Goal: Task Accomplishment & Management: Use online tool/utility

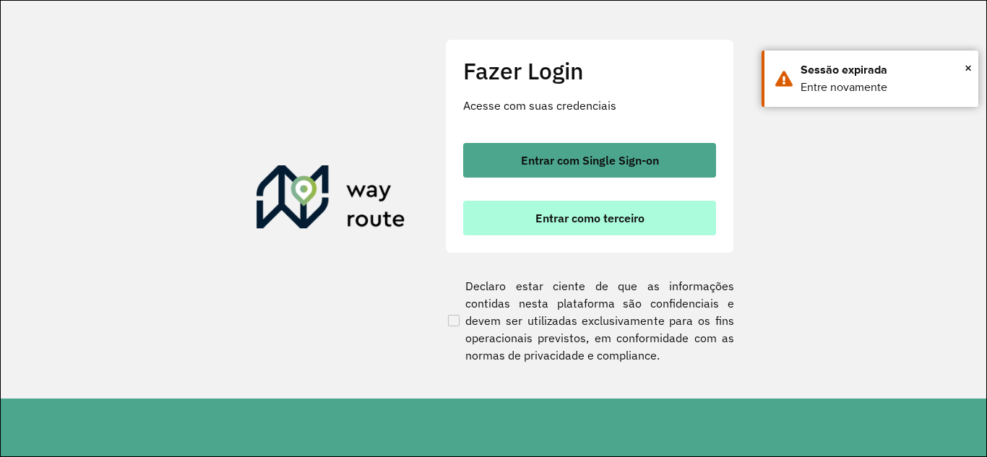
click at [561, 219] on span "Entrar como terceiro" at bounding box center [589, 218] width 109 height 12
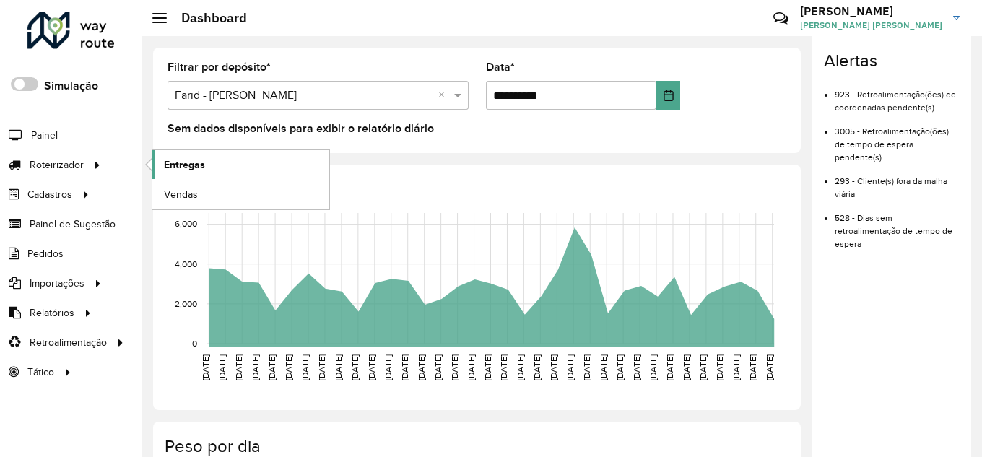
click at [176, 165] on span "Entregas" at bounding box center [184, 164] width 41 height 15
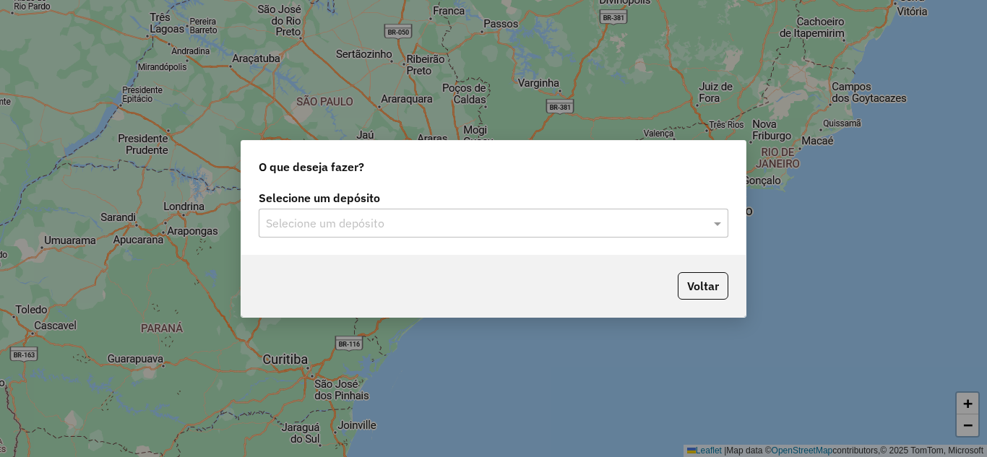
click at [330, 213] on div "Selecione um depósito" at bounding box center [494, 223] width 470 height 29
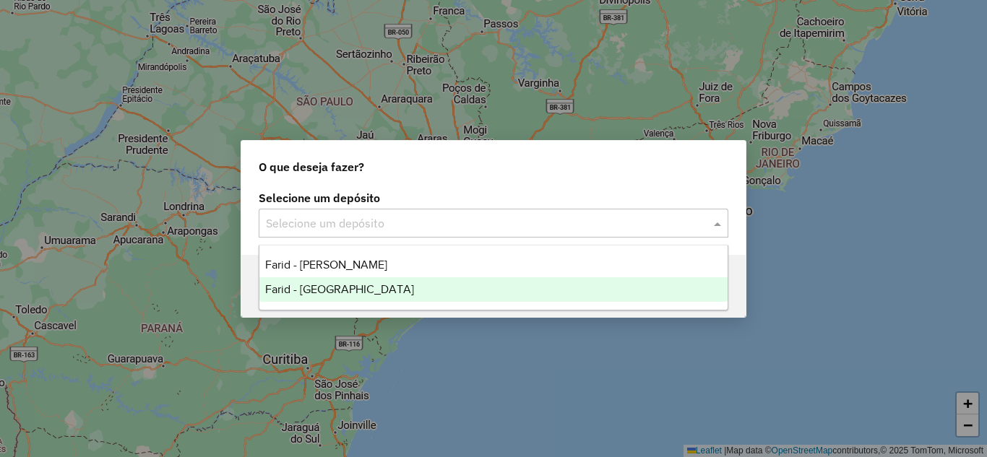
click at [345, 285] on span "Farid - São João del Rei" at bounding box center [339, 289] width 149 height 12
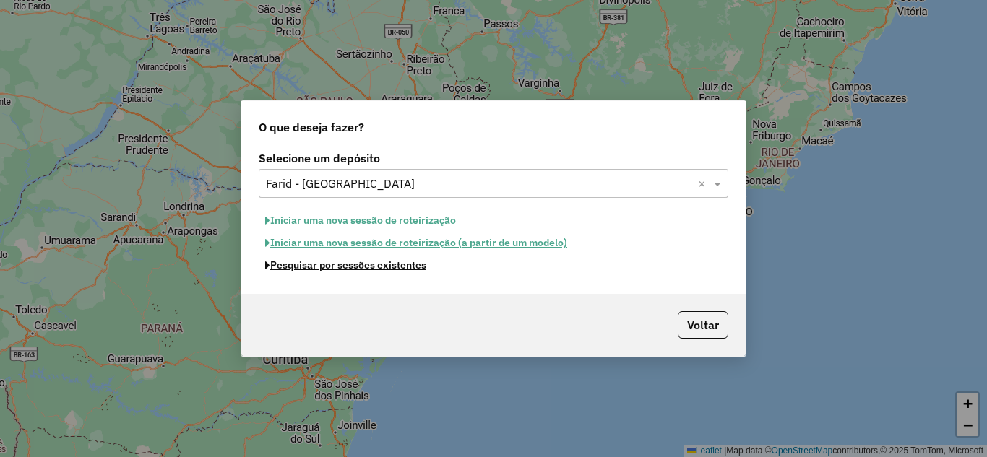
click at [355, 266] on button "Pesquisar por sessões existentes" at bounding box center [346, 265] width 174 height 22
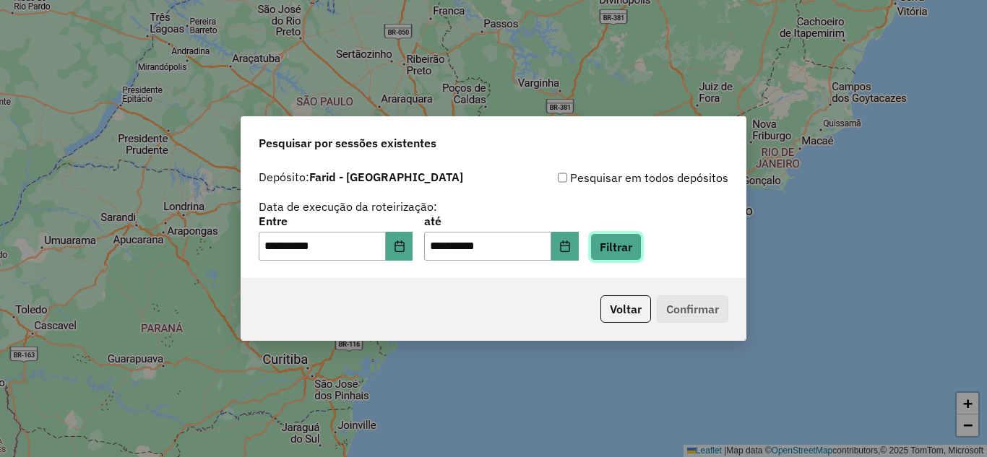
click at [641, 255] on button "Filtrar" at bounding box center [615, 246] width 51 height 27
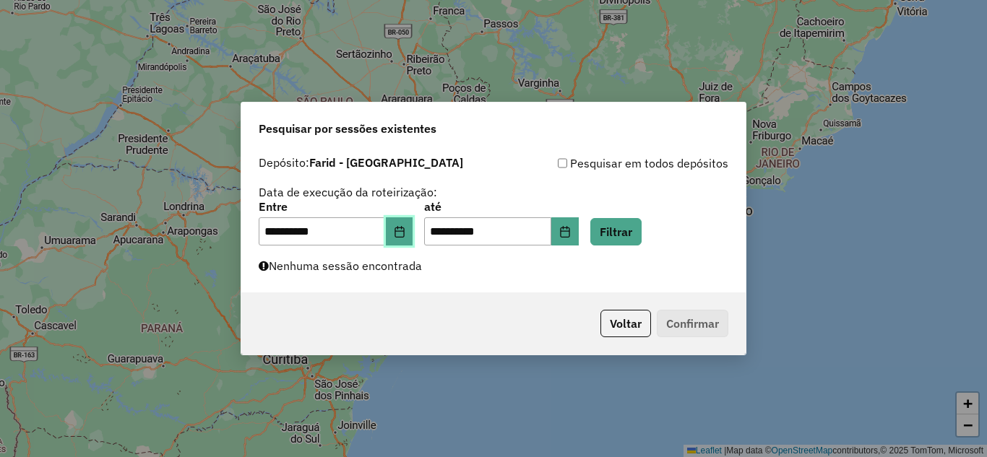
click at [398, 238] on button "Choose Date" at bounding box center [399, 231] width 27 height 29
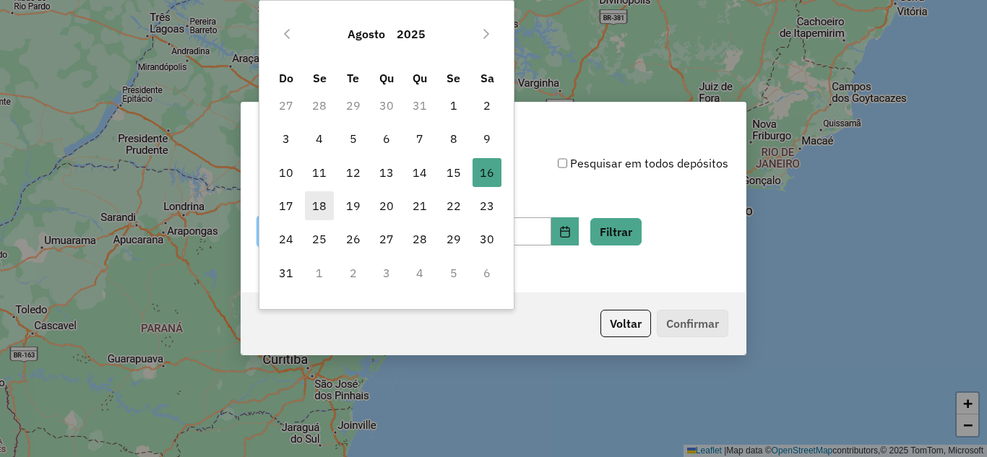
click at [328, 204] on span "18" at bounding box center [319, 205] width 29 height 29
type input "**********"
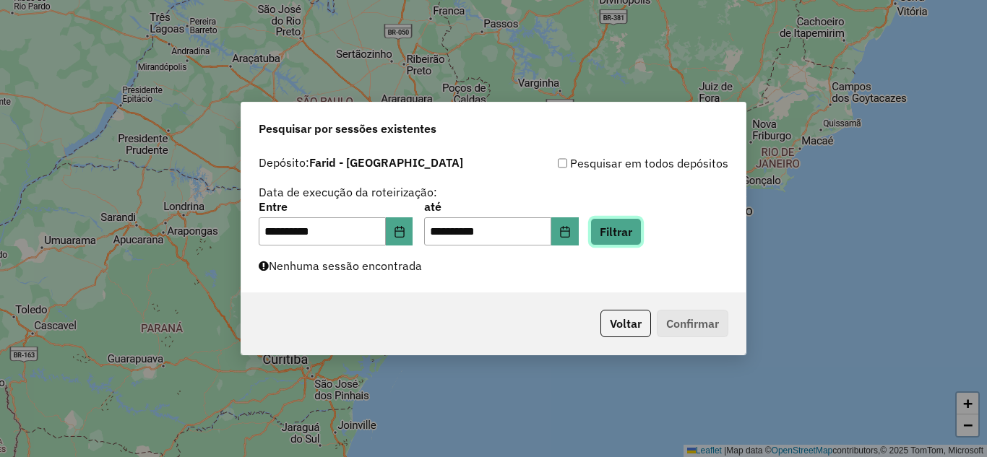
click at [641, 242] on button "Filtrar" at bounding box center [615, 231] width 51 height 27
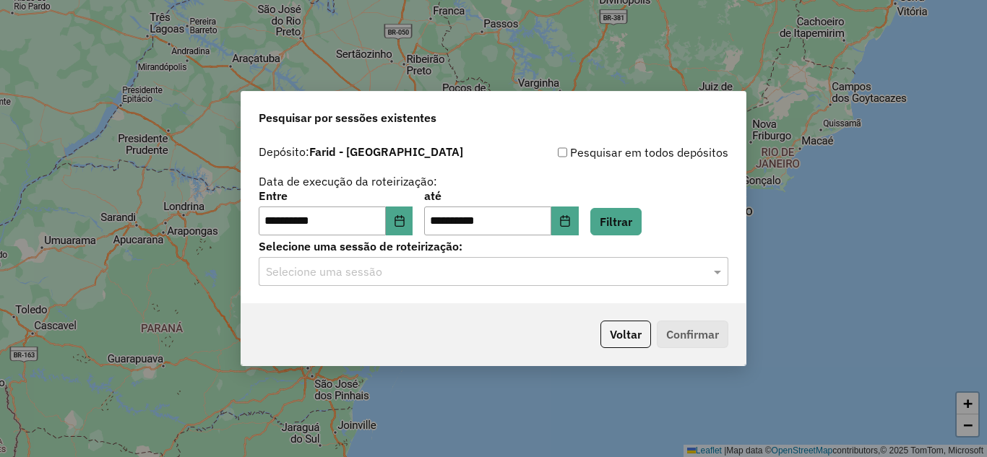
click at [367, 278] on input "text" at bounding box center [479, 272] width 426 height 17
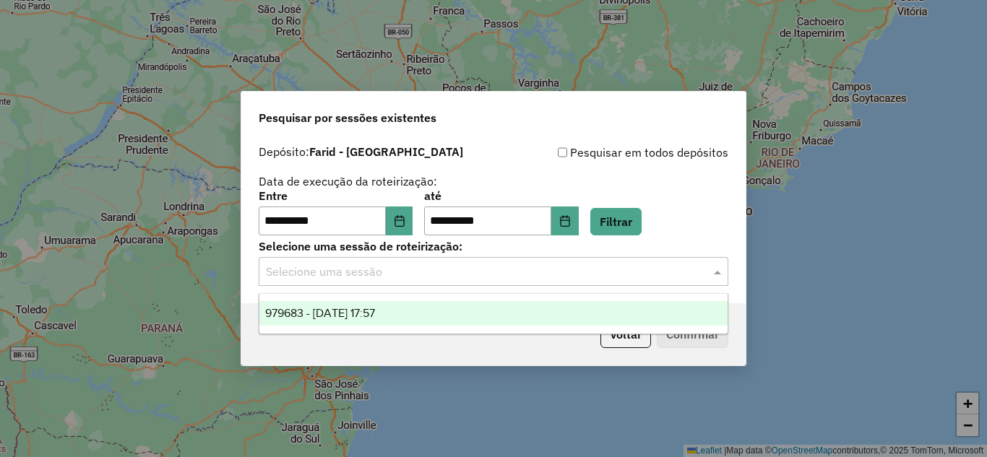
click at [402, 308] on div "979683 - 18/08/2025 17:57" at bounding box center [493, 313] width 468 height 25
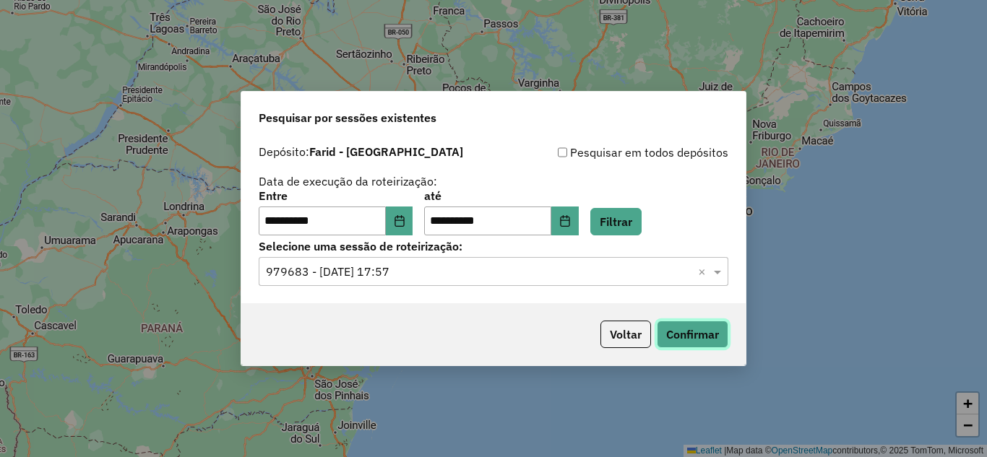
click at [681, 342] on button "Confirmar" at bounding box center [693, 334] width 72 height 27
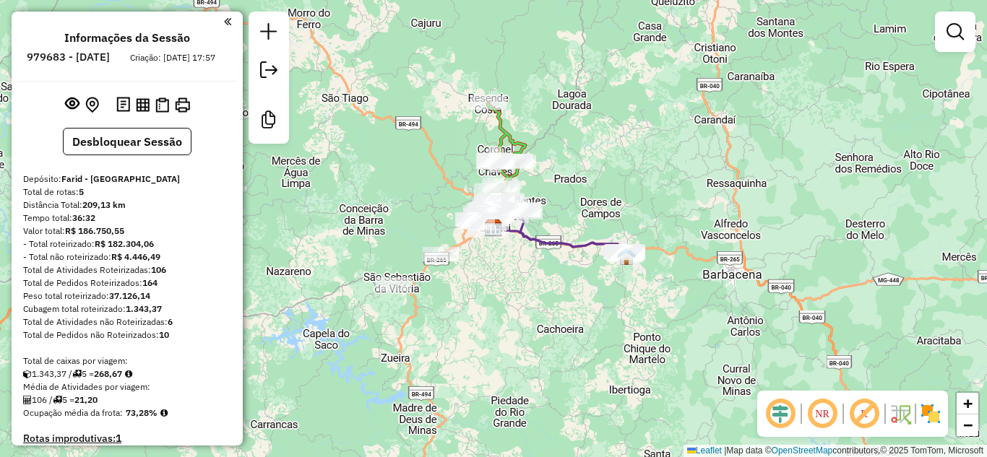
click at [935, 422] on img at bounding box center [930, 413] width 23 height 23
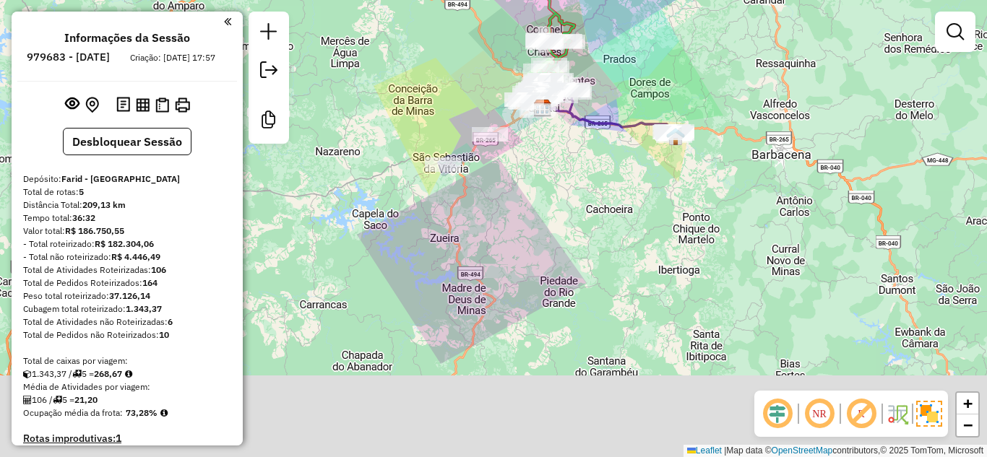
drag, startPoint x: 510, startPoint y: 348, endPoint x: 571, endPoint y: 197, distance: 162.7
click at [571, 198] on div "Janela de atendimento Grade de atendimento Capacidade Transportadoras Veículos …" at bounding box center [493, 228] width 987 height 457
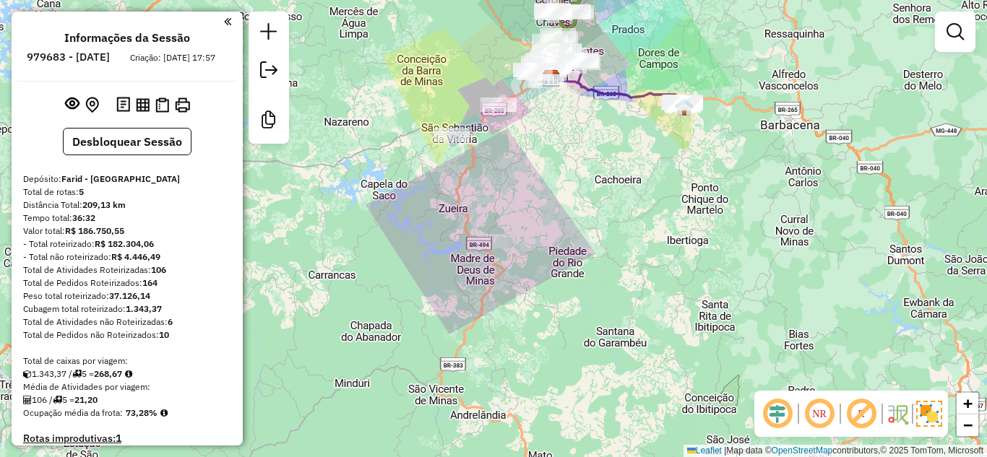
drag, startPoint x: 492, startPoint y: 158, endPoint x: 493, endPoint y: 182, distance: 23.9
click at [493, 182] on div "Janela de atendimento Grade de atendimento Capacidade Transportadoras Veículos …" at bounding box center [493, 228] width 987 height 457
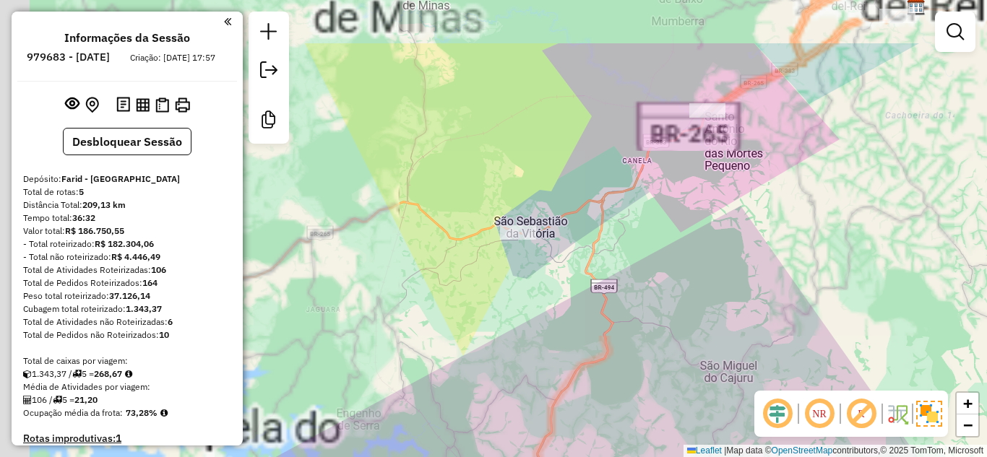
drag, startPoint x: 451, startPoint y: 137, endPoint x: 511, endPoint y: 212, distance: 96.7
click at [511, 212] on div "Janela de atendimento Grade de atendimento Capacidade Transportadoras Veículos …" at bounding box center [493, 228] width 987 height 457
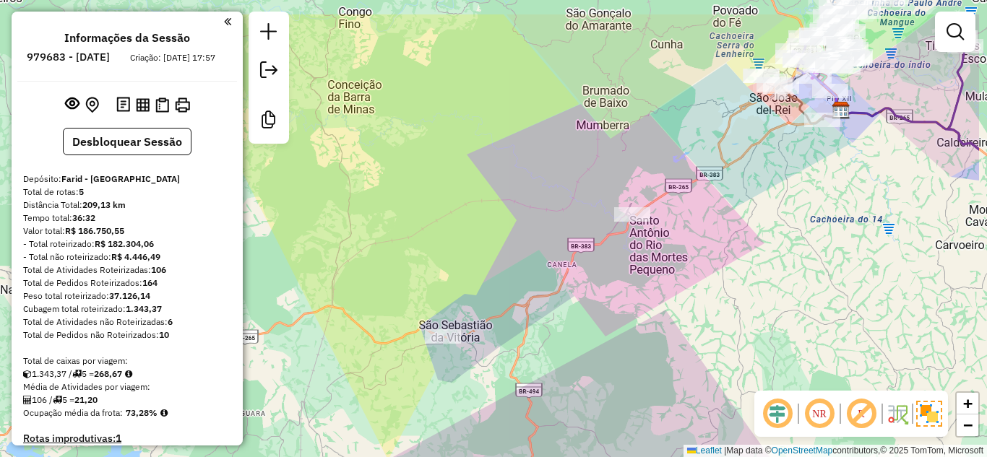
drag, startPoint x: 568, startPoint y: 190, endPoint x: 468, endPoint y: 248, distance: 115.6
click at [468, 248] on div "Janela de atendimento Grade de atendimento Capacidade Transportadoras Veículos …" at bounding box center [493, 228] width 987 height 457
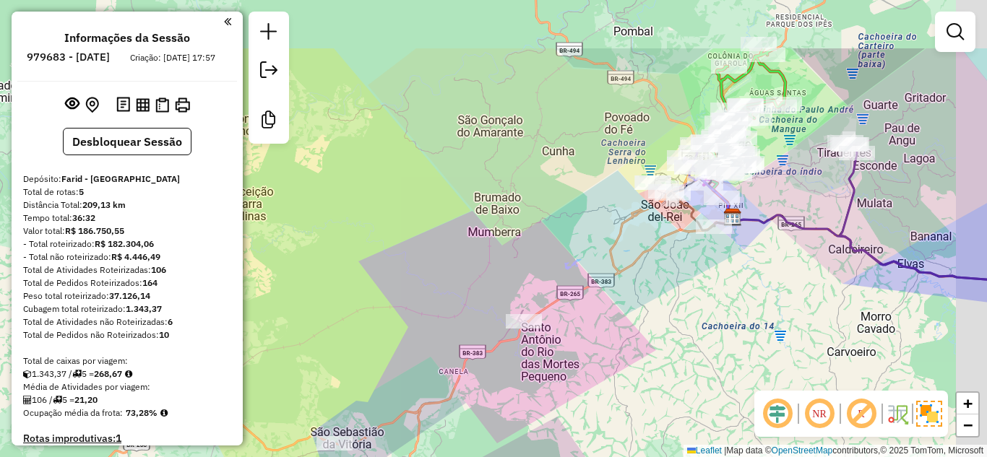
drag, startPoint x: 803, startPoint y: 194, endPoint x: 712, endPoint y: 288, distance: 130.8
click at [712, 288] on div "Janela de atendimento Grade de atendimento Capacidade Transportadoras Veículos …" at bounding box center [493, 228] width 987 height 457
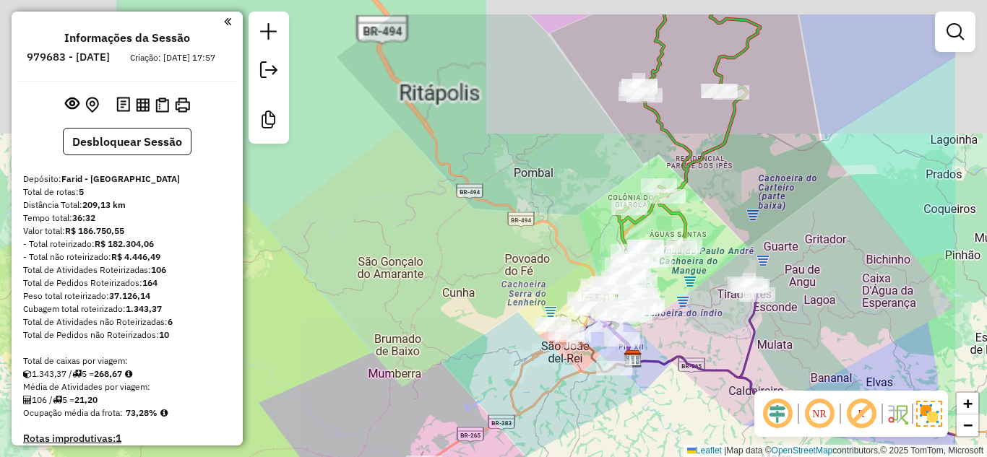
drag, startPoint x: 623, startPoint y: 227, endPoint x: 509, endPoint y: 321, distance: 147.2
click at [509, 321] on div "Janela de atendimento Grade de atendimento Capacidade Transportadoras Veículos …" at bounding box center [493, 228] width 987 height 457
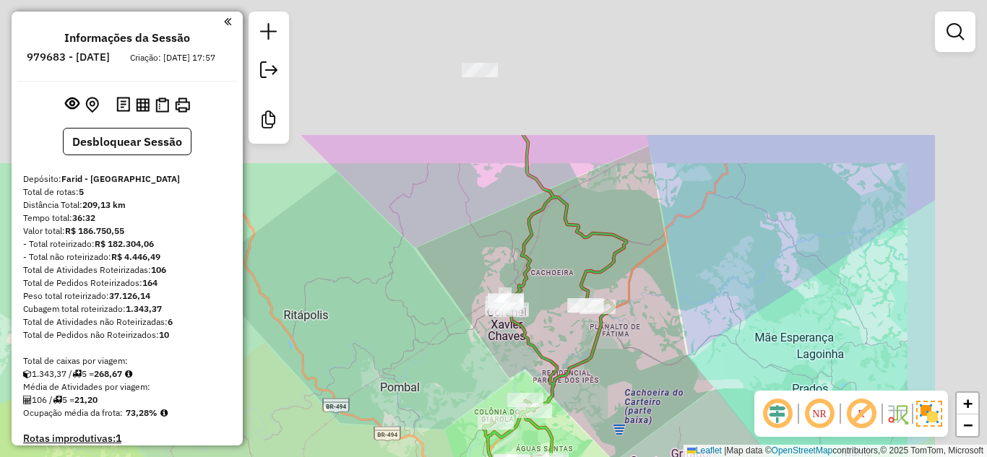
drag, startPoint x: 577, startPoint y: 150, endPoint x: 426, endPoint y: 334, distance: 237.6
click at [426, 334] on div "Janela de atendimento Grade de atendimento Capacidade Transportadoras Veículos …" at bounding box center [493, 228] width 987 height 457
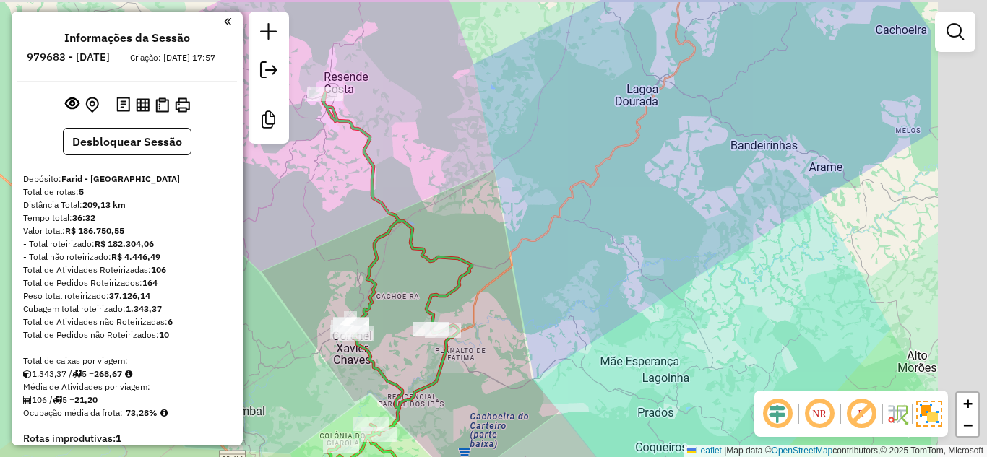
drag, startPoint x: 660, startPoint y: 129, endPoint x: 537, endPoint y: 150, distance: 123.9
click at [537, 150] on div "Janela de atendimento Grade de atendimento Capacidade Transportadoras Veículos …" at bounding box center [493, 228] width 987 height 457
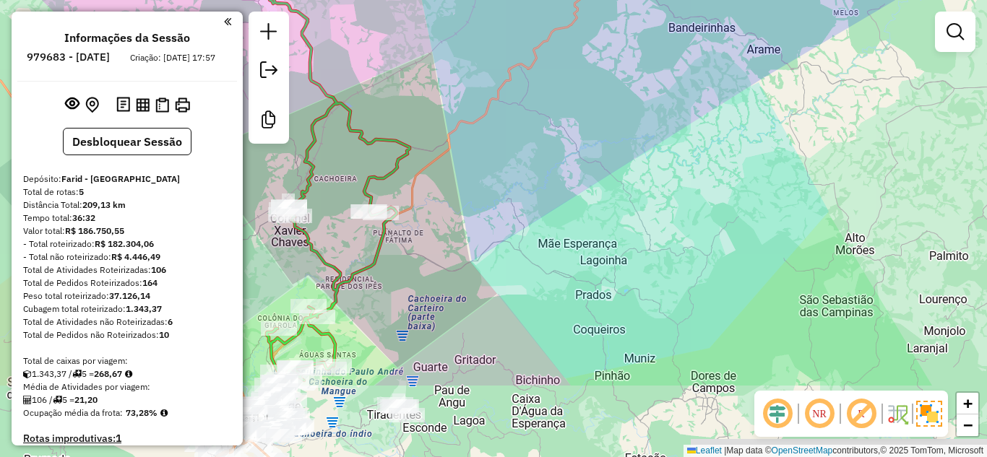
drag, startPoint x: 703, startPoint y: 216, endPoint x: 675, endPoint y: 136, distance: 85.0
click at [675, 136] on div "Janela de atendimento Grade de atendimento Capacidade Transportadoras Veículos …" at bounding box center [493, 228] width 987 height 457
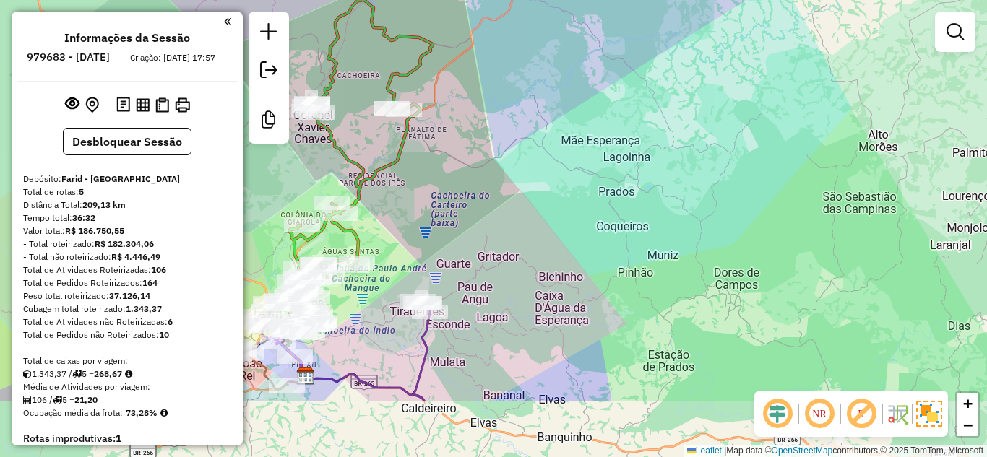
drag, startPoint x: 682, startPoint y: 269, endPoint x: 706, endPoint y: 166, distance: 106.0
click at [706, 166] on div "Janela de atendimento Grade de atendimento Capacidade Transportadoras Veículos …" at bounding box center [493, 228] width 987 height 457
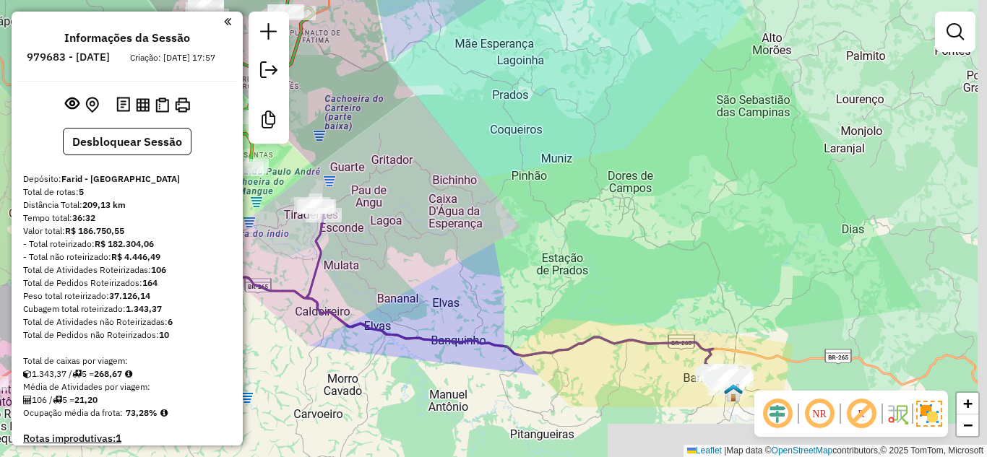
drag, startPoint x: 672, startPoint y: 330, endPoint x: 565, endPoint y: 233, distance: 144.2
click at [565, 233] on div "Janela de atendimento Grade de atendimento Capacidade Transportadoras Veículos …" at bounding box center [493, 228] width 987 height 457
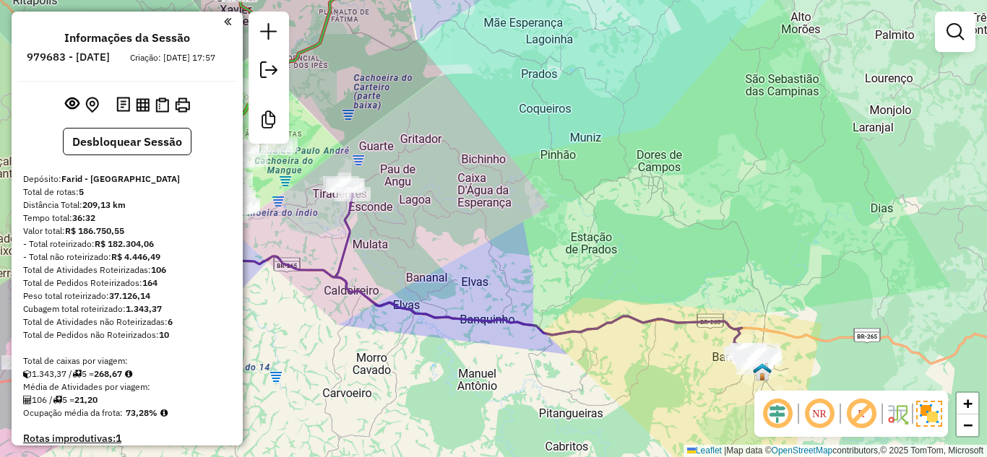
drag, startPoint x: 589, startPoint y: 273, endPoint x: 621, endPoint y: 241, distance: 45.5
click at [621, 241] on div "Janela de atendimento Grade de atendimento Capacidade Transportadoras Veículos …" at bounding box center [493, 228] width 987 height 457
